Goal: Check status

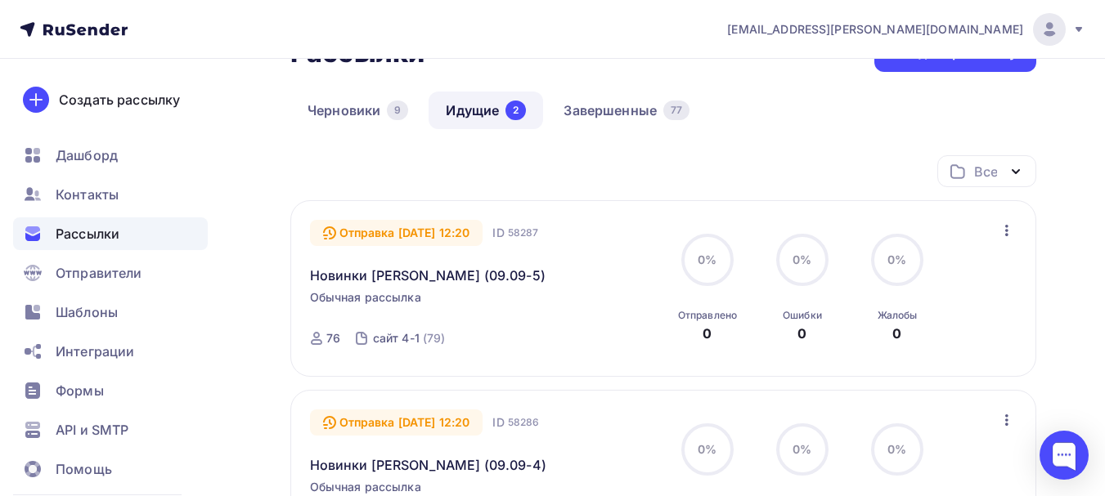
scroll to position [82, 0]
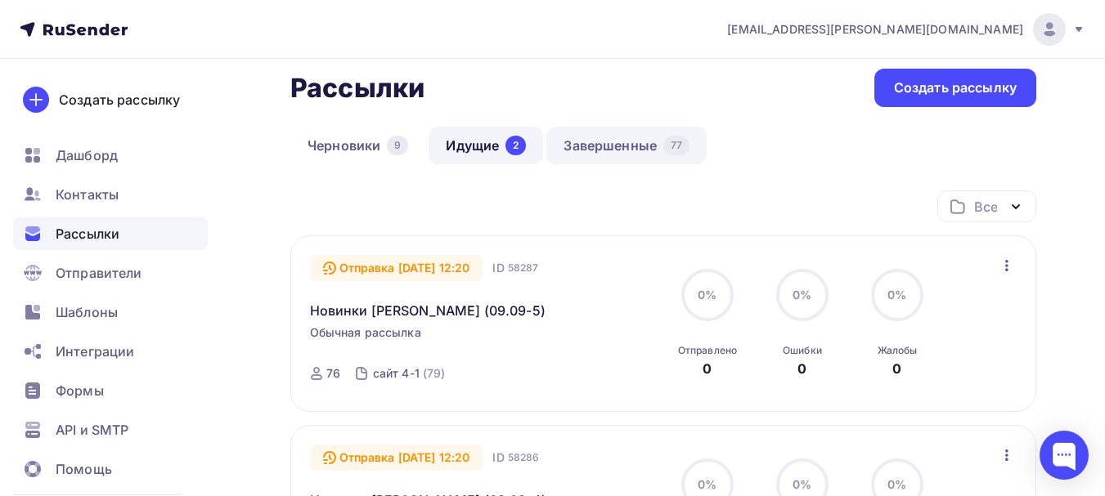
click at [623, 150] on link "Завершенные 77" at bounding box center [626, 146] width 160 height 38
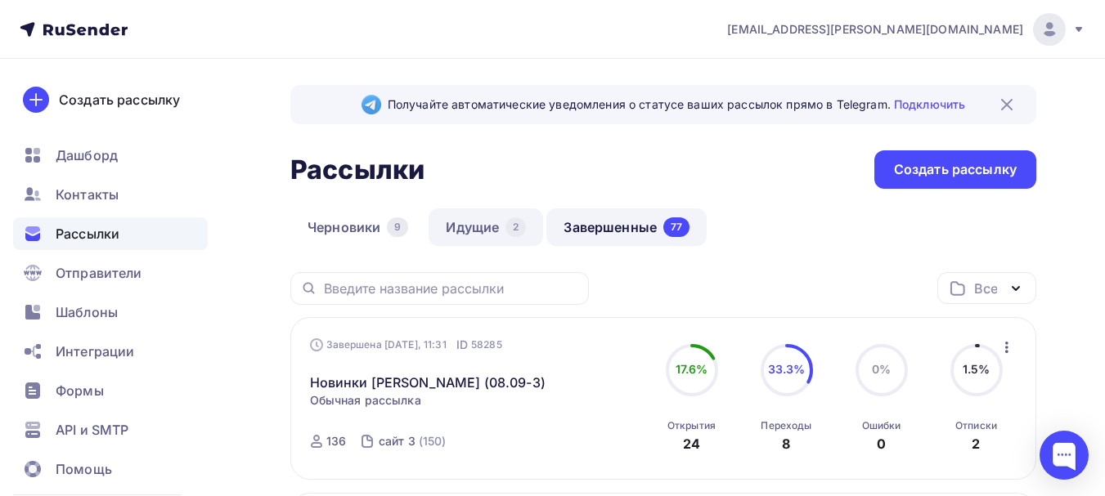
click at [478, 219] on link "Идущие 2" at bounding box center [486, 228] width 114 height 38
